Goal: Find specific page/section: Find specific page/section

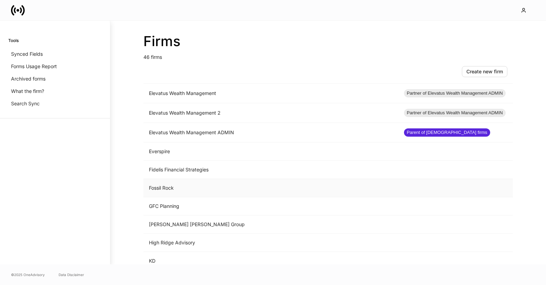
scroll to position [372, 0]
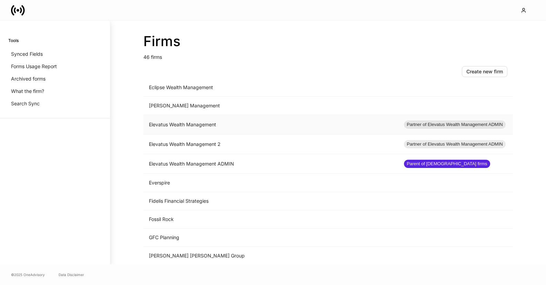
click at [226, 127] on td "Elevatus Wealth Management" at bounding box center [270, 125] width 255 height 20
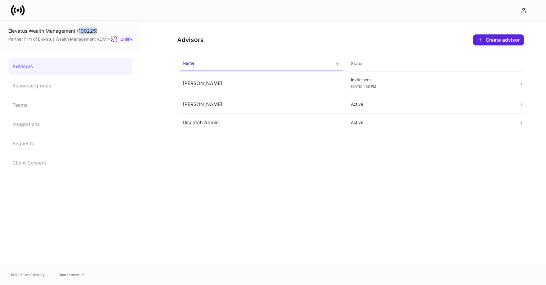
drag, startPoint x: 96, startPoint y: 31, endPoint x: 79, endPoint y: 31, distance: 17.2
click at [79, 31] on div "Elevatus Wealth Management (100225)" at bounding box center [70, 31] width 124 height 7
copy div "100225"
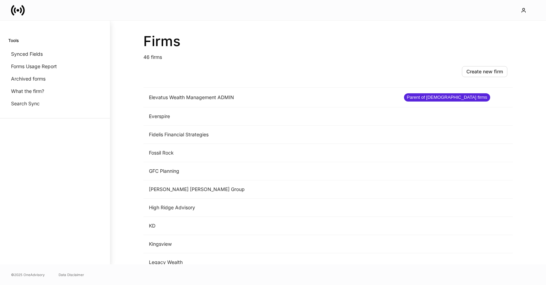
scroll to position [278, 0]
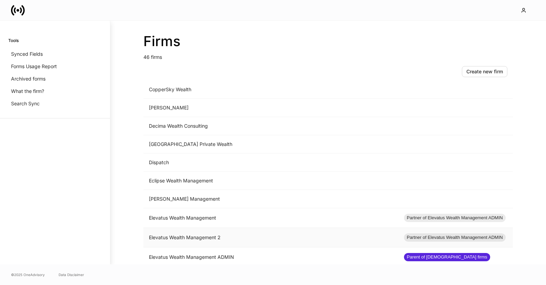
click at [175, 229] on td "Elevatus Wealth Management 2" at bounding box center [270, 238] width 255 height 20
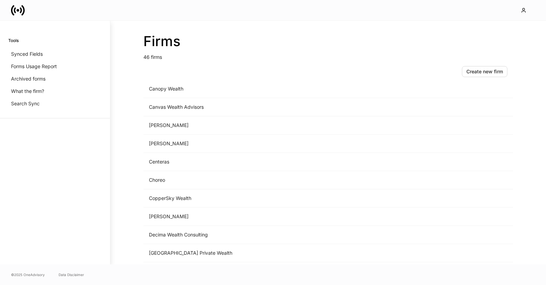
scroll to position [288, 0]
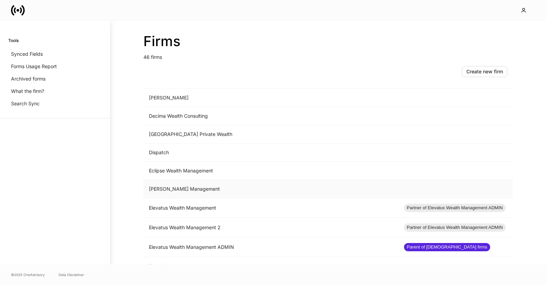
click at [215, 191] on td "[PERSON_NAME] Management" at bounding box center [270, 189] width 255 height 18
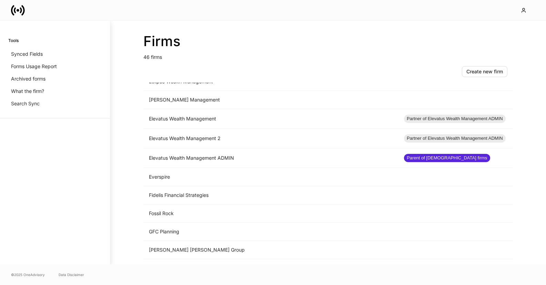
scroll to position [366, 0]
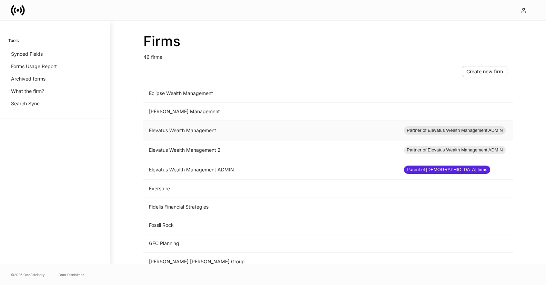
click at [201, 132] on td "Elevatus Wealth Management" at bounding box center [270, 131] width 255 height 20
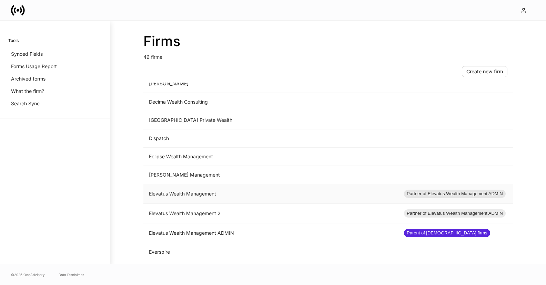
scroll to position [304, 0]
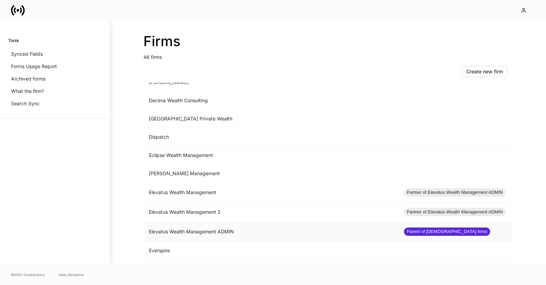
click at [166, 226] on td "Elevatus Wealth Management ADMIN" at bounding box center [270, 232] width 255 height 20
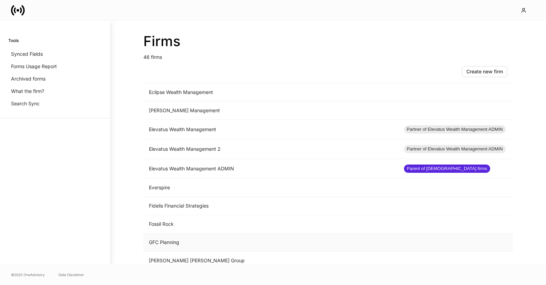
scroll to position [363, 0]
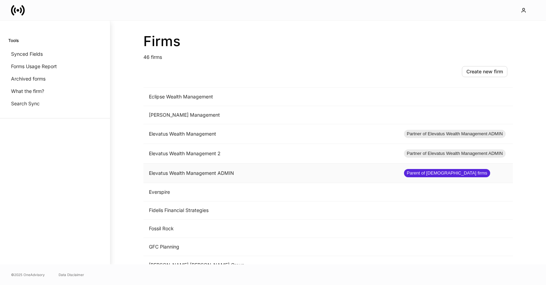
click at [310, 174] on td "Elevatus Wealth Management ADMIN" at bounding box center [270, 174] width 255 height 20
